Goal: Information Seeking & Learning: Learn about a topic

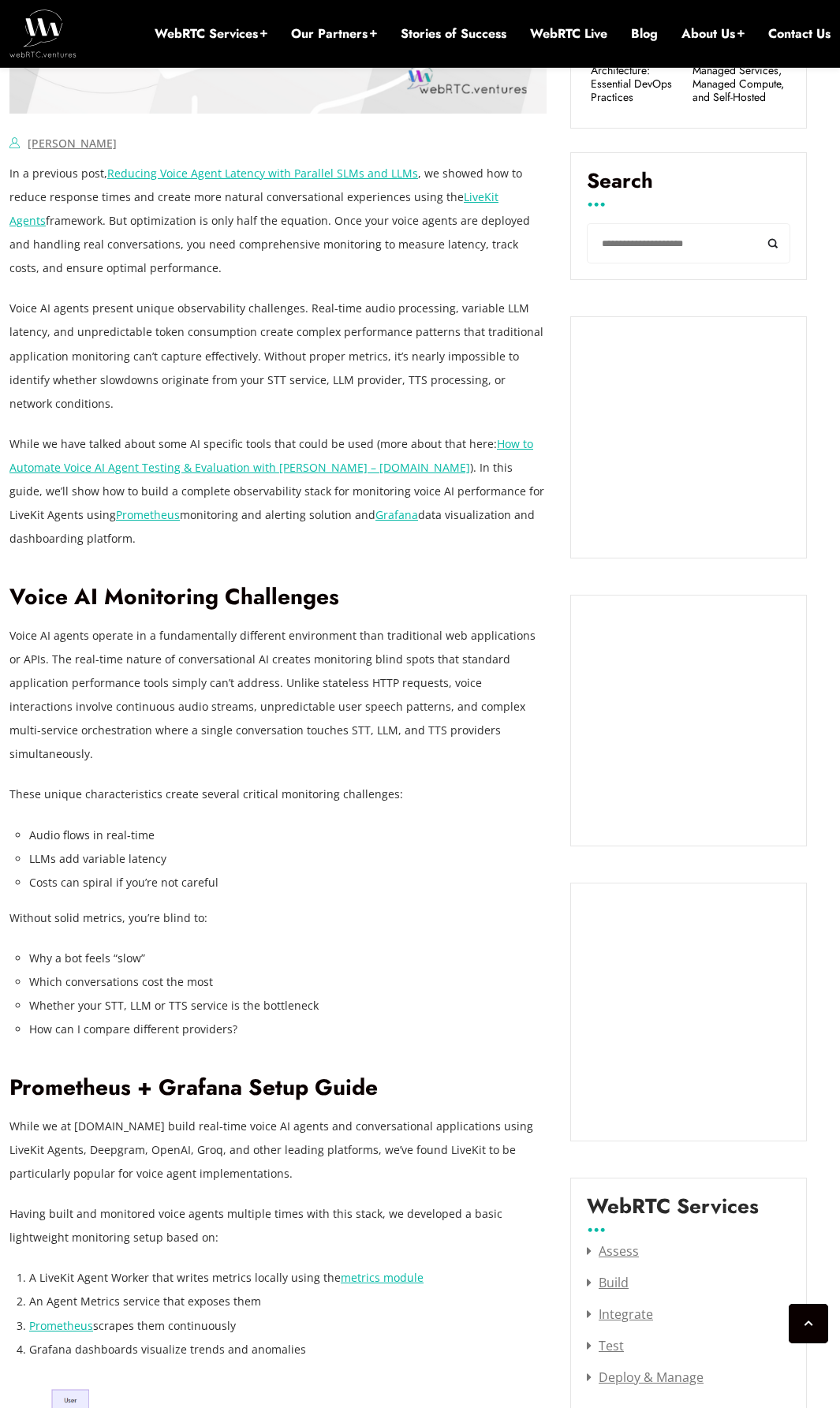
scroll to position [1041, 0]
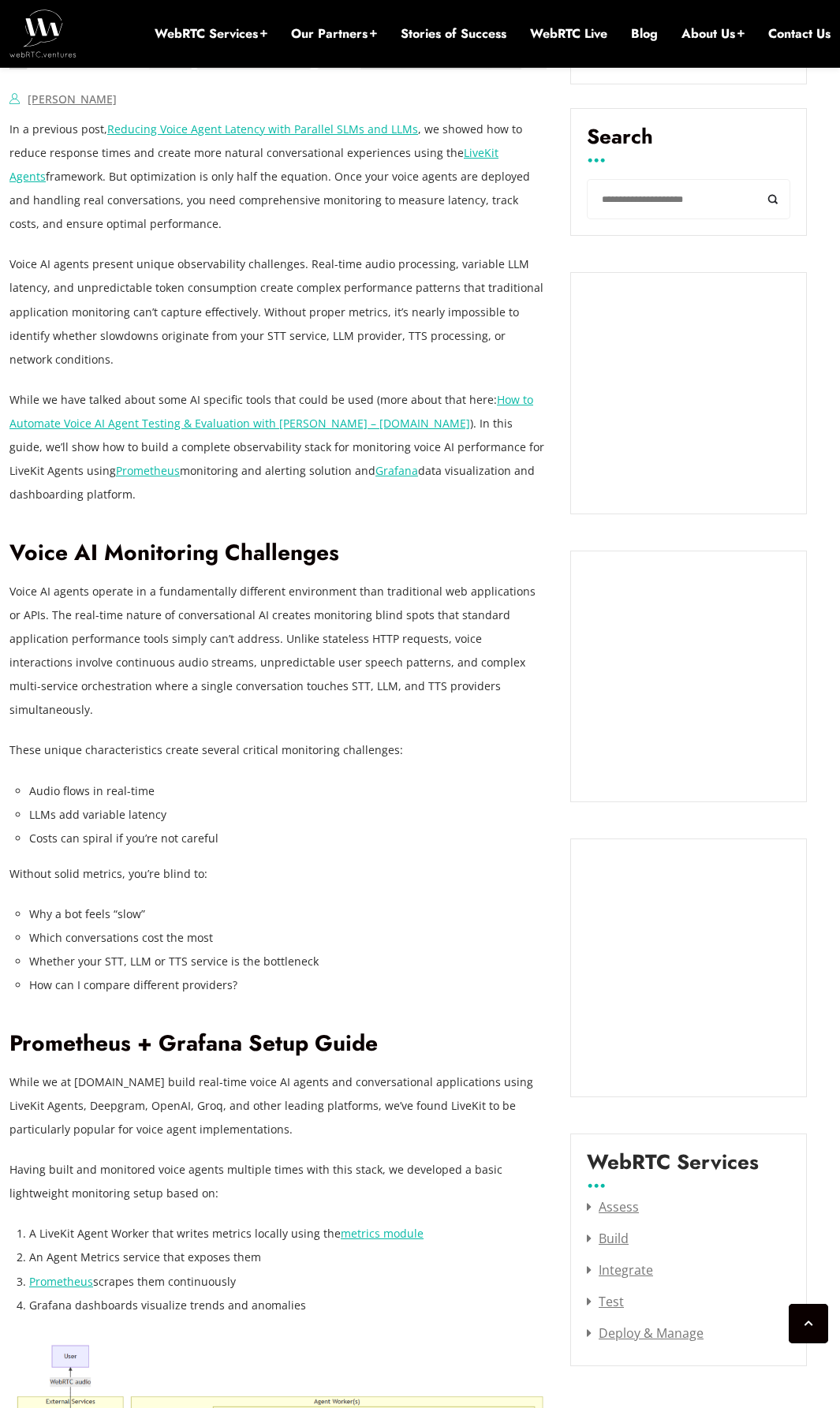
click at [379, 950] on li "Whether your STT, LLM or TTS service is the bottleneck" at bounding box center [288, 962] width 517 height 24
click at [396, 826] on li "Costs can spiral if you’re not careful" at bounding box center [288, 838] width 517 height 24
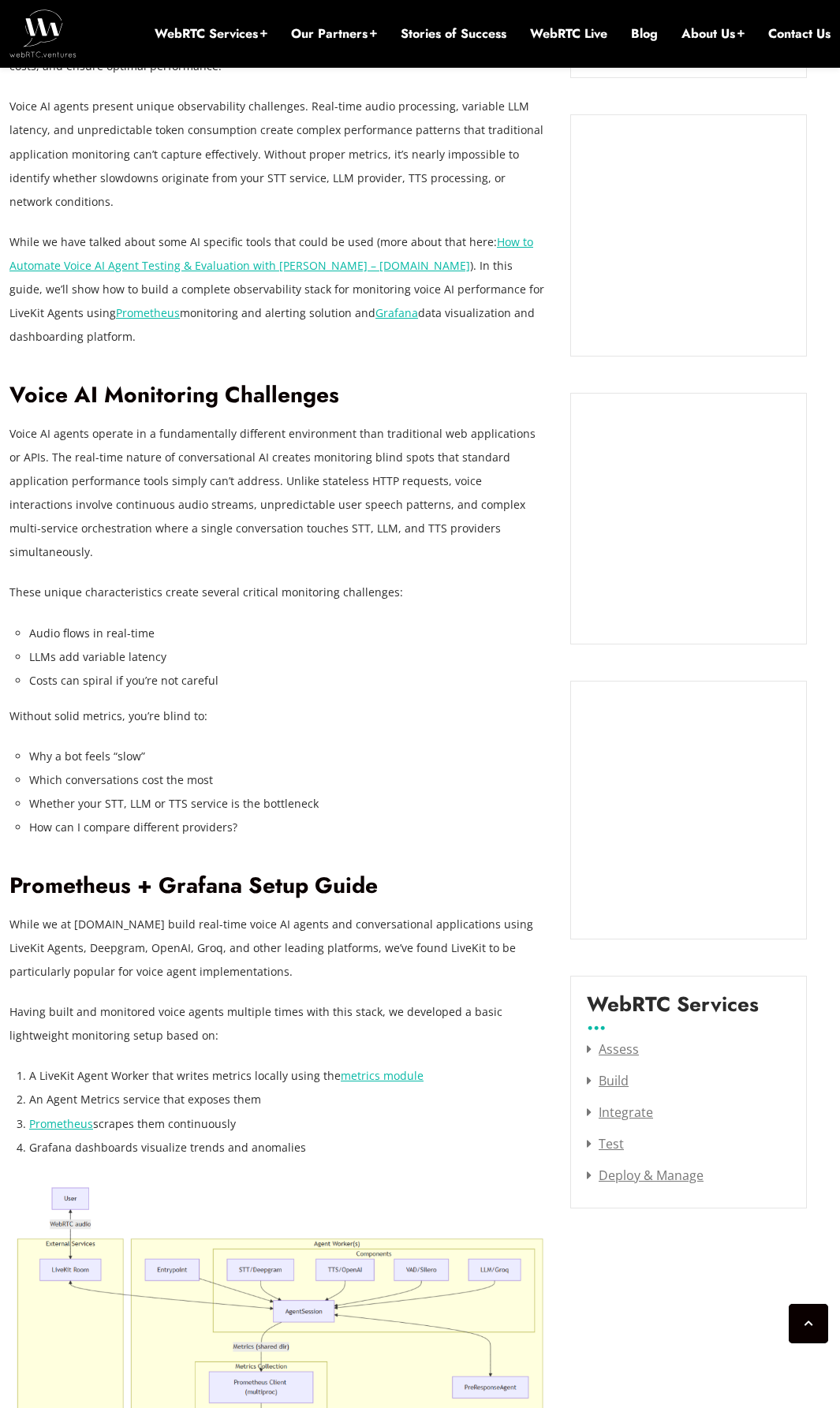
scroll to position [1357, 0]
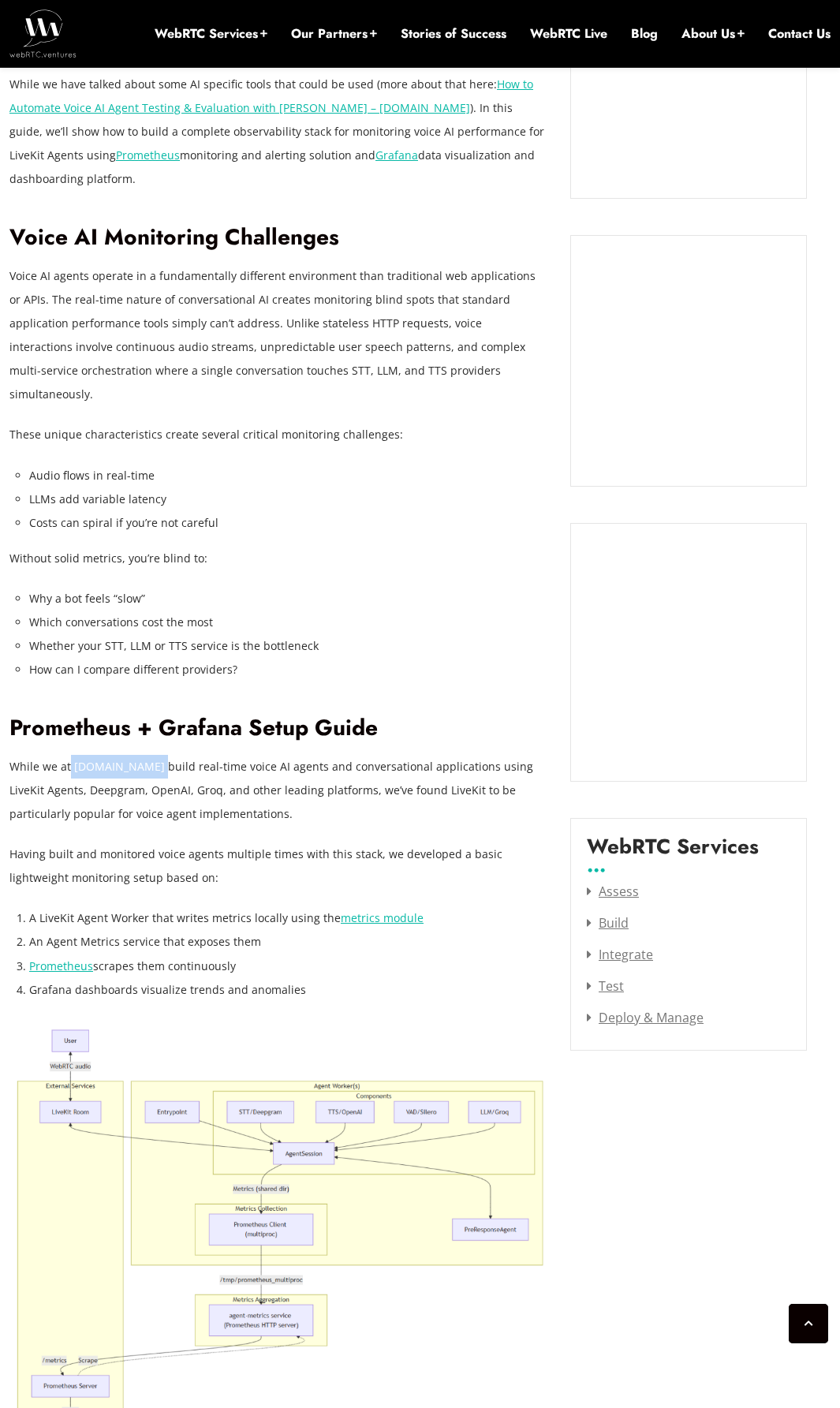
drag, startPoint x: 159, startPoint y: 744, endPoint x: 70, endPoint y: 747, distance: 89.1
click at [70, 755] on p "While we at [DOMAIN_NAME] build real-time voice AI agents and conversational ap…" at bounding box center [278, 790] width 537 height 71
click at [181, 758] on p "While we at [DOMAIN_NAME] build real-time voice AI agents and conversational ap…" at bounding box center [278, 790] width 537 height 71
click at [346, 910] on link "metrics module" at bounding box center [382, 917] width 83 height 15
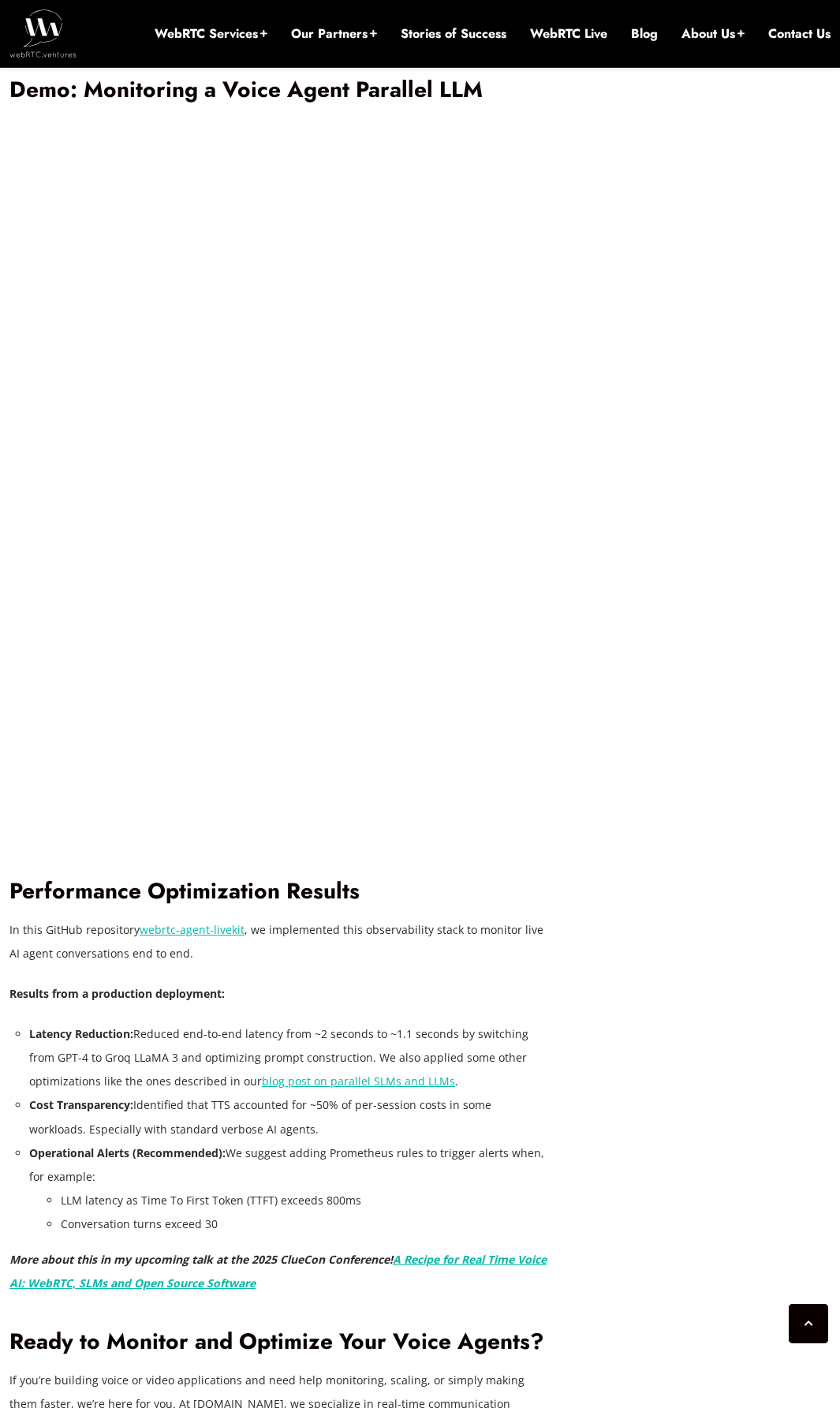
scroll to position [3565, 0]
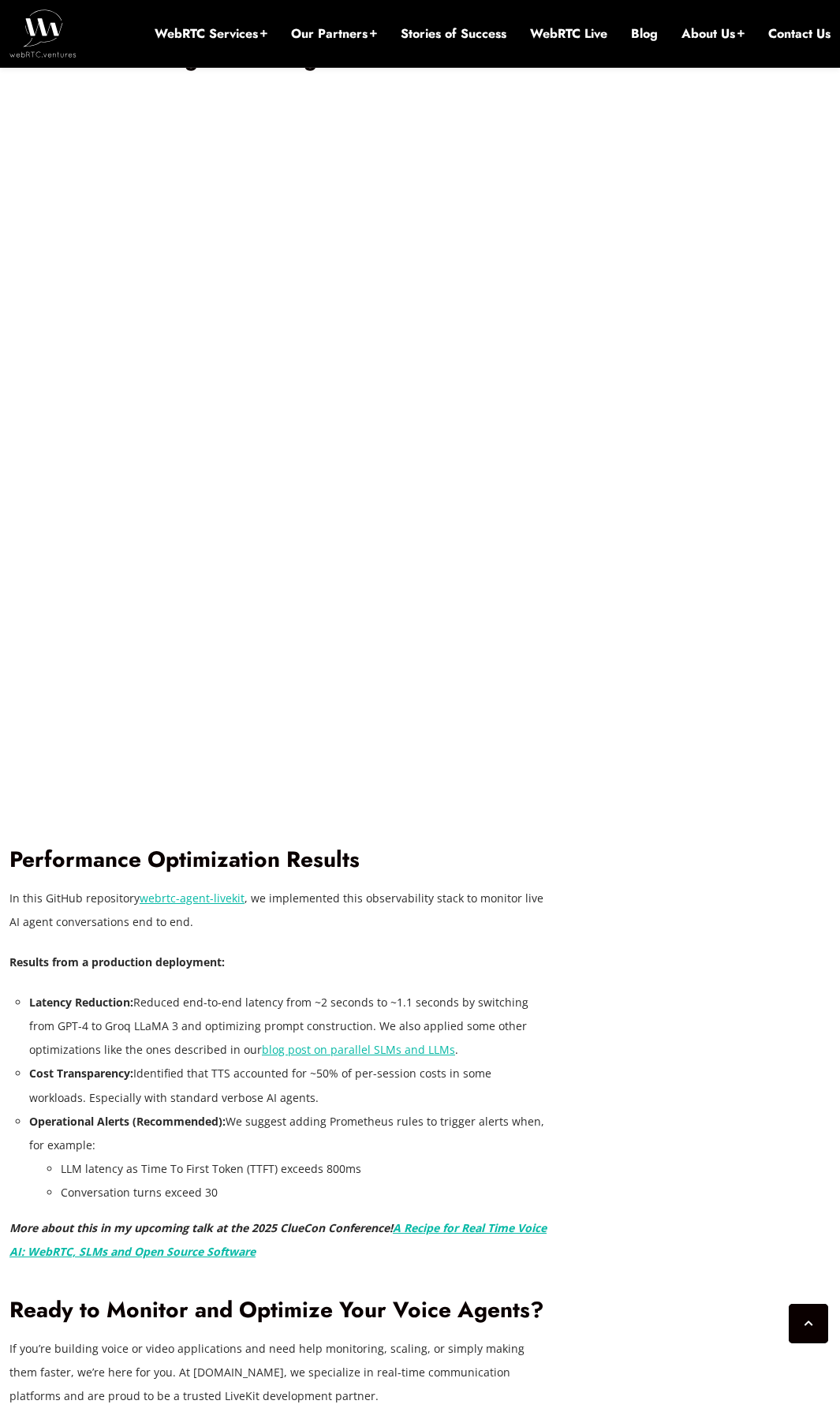
click at [217, 891] on link "webrtc-agent-livekit" at bounding box center [192, 898] width 105 height 15
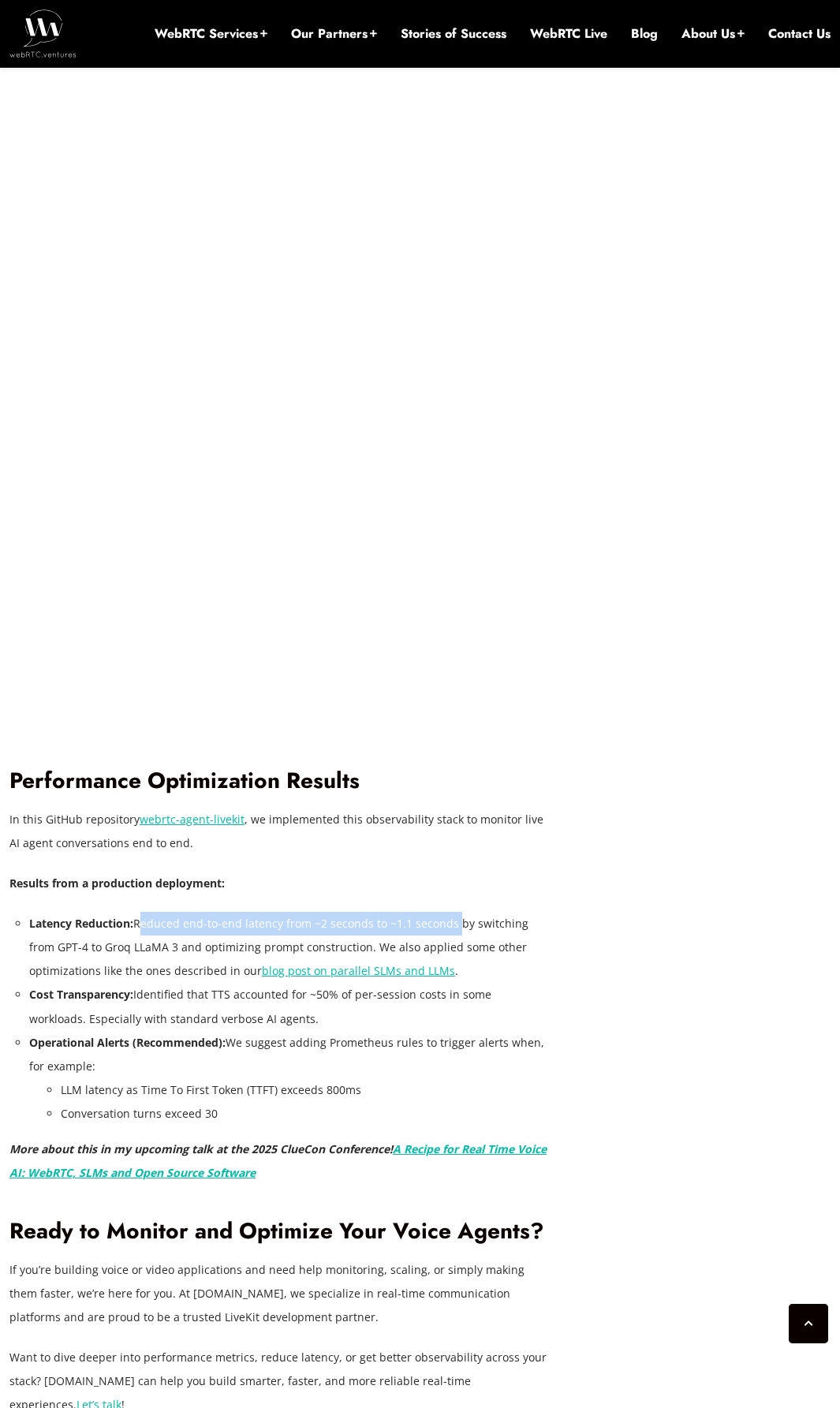
drag, startPoint x: 139, startPoint y: 857, endPoint x: 451, endPoint y: 856, distance: 312.0
click at [451, 912] on li "Latency Reduction: Reduced end-to-end latency from ~2 seconds to ~1.1 seconds b…" at bounding box center [288, 947] width 517 height 71
click at [452, 912] on li "Latency Reduction: Reduced end-to-end latency from ~2 seconds to ~1.1 seconds b…" at bounding box center [288, 947] width 517 height 71
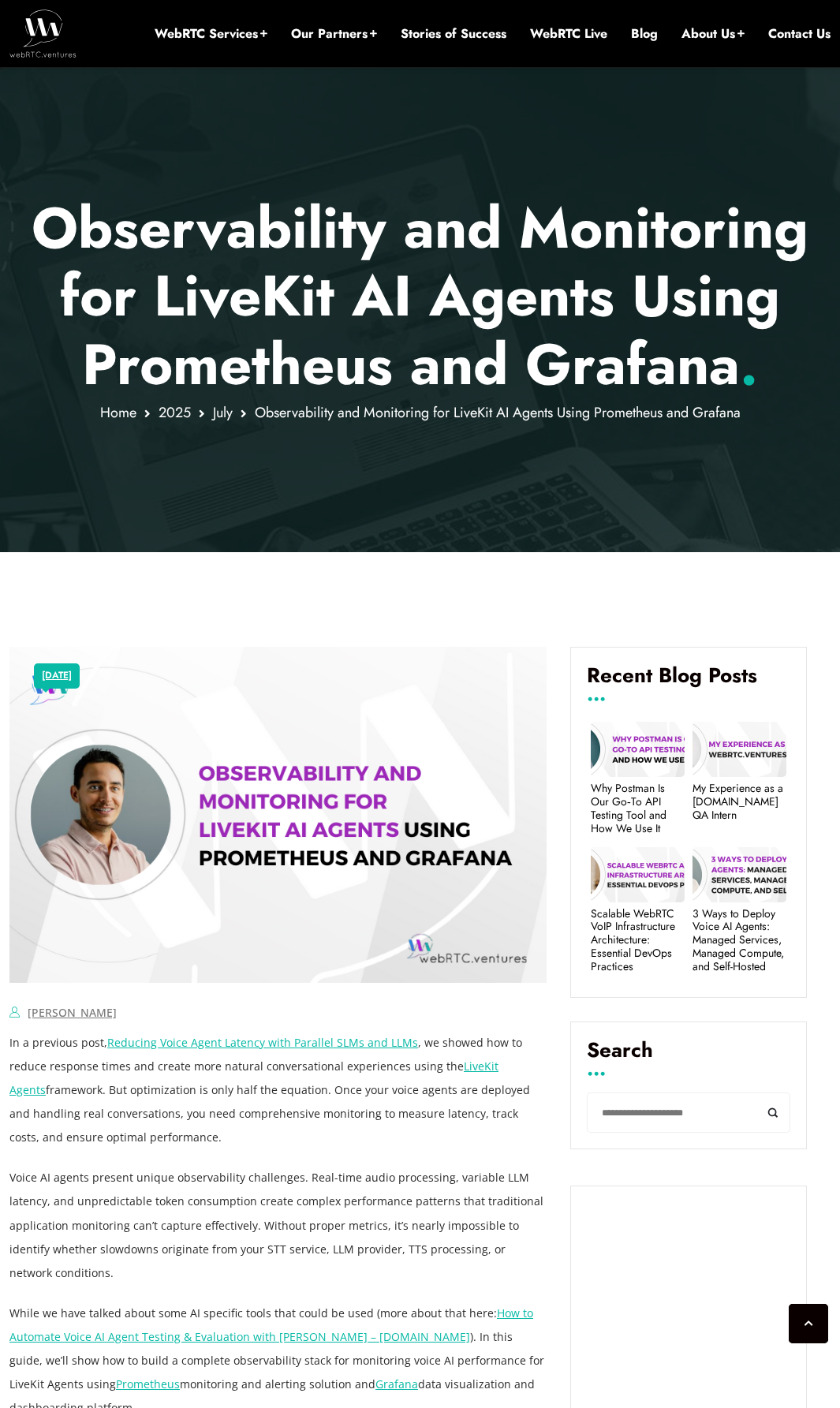
scroll to position [15, 0]
